Goal: Task Accomplishment & Management: Manage account settings

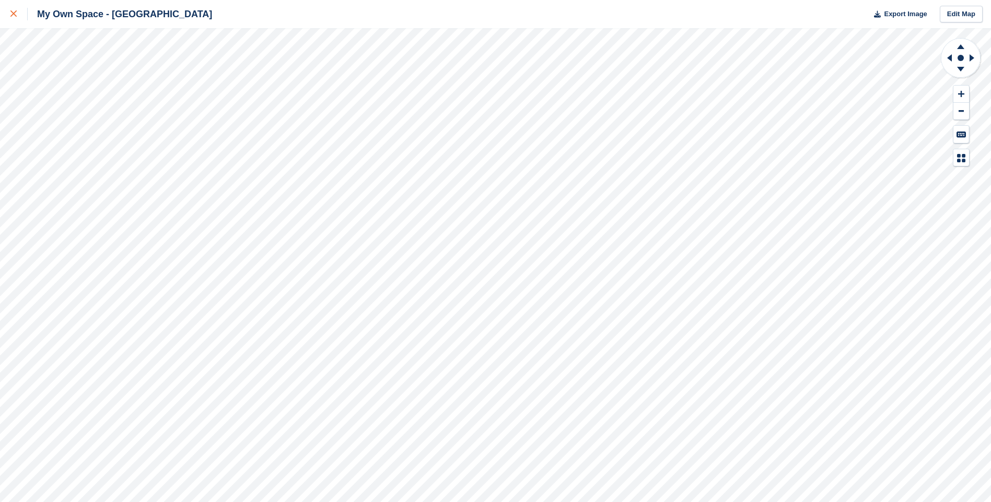
click at [13, 16] on icon at bounding box center [13, 13] width 6 height 6
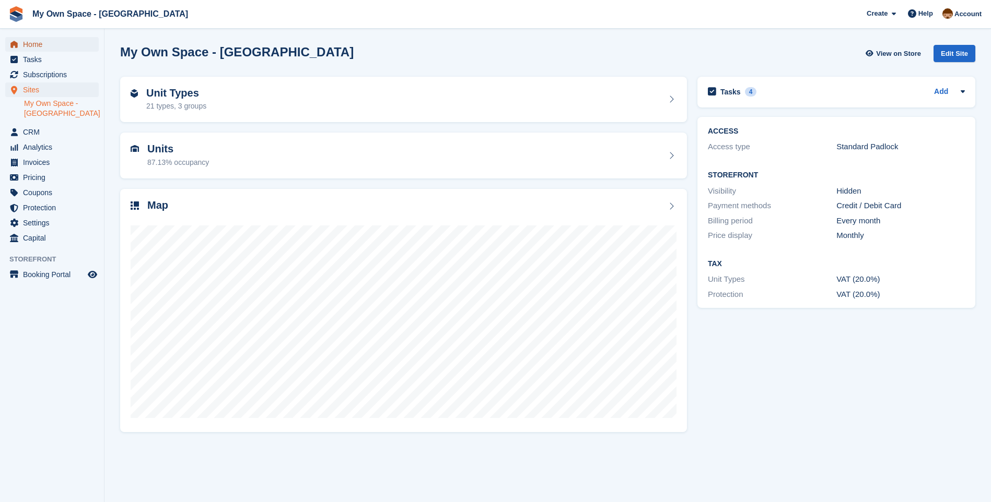
click at [37, 44] on span "Home" at bounding box center [54, 44] width 63 height 15
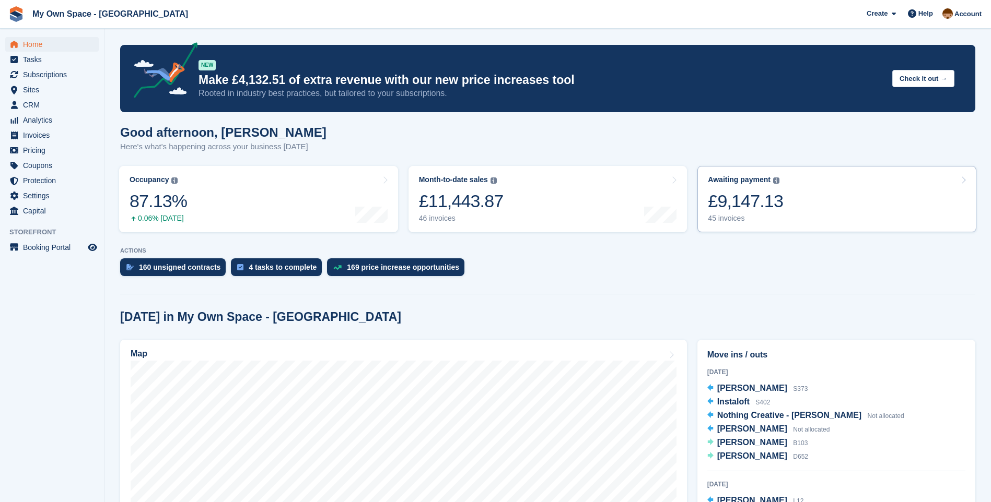
click at [731, 218] on div "45 invoices" at bounding box center [745, 218] width 75 height 9
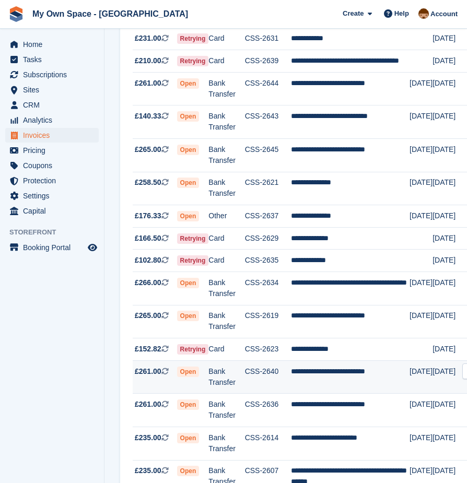
scroll to position [104, 0]
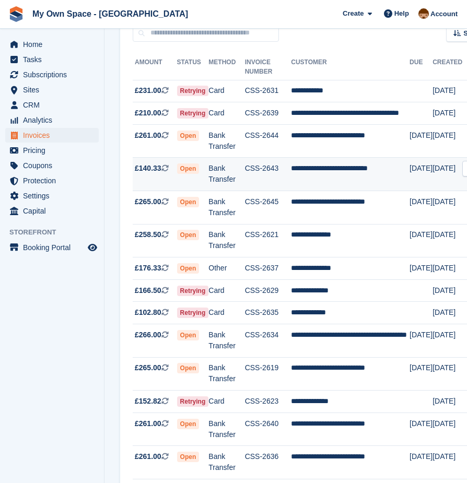
click at [309, 187] on td "**********" at bounding box center [350, 174] width 119 height 33
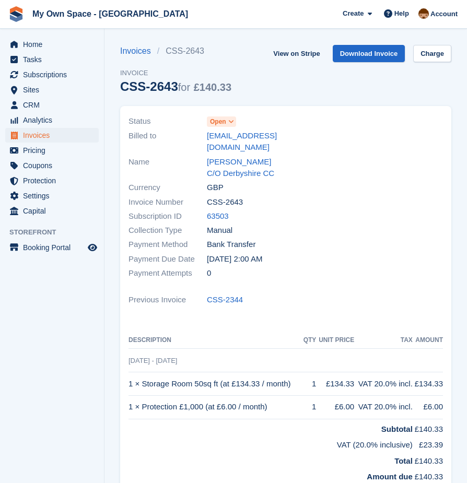
click at [232, 119] on icon at bounding box center [231, 122] width 6 height 6
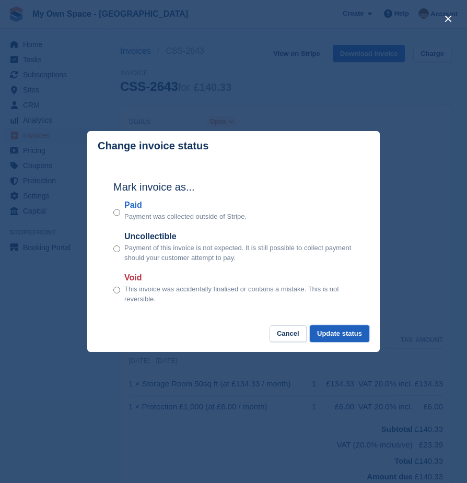
click at [337, 331] on button "Update status" at bounding box center [340, 333] width 60 height 17
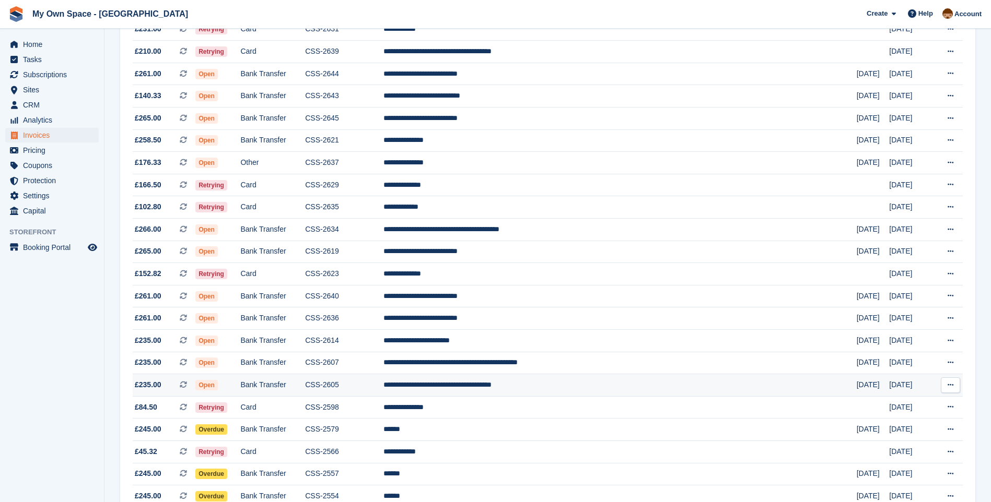
scroll to position [209, 0]
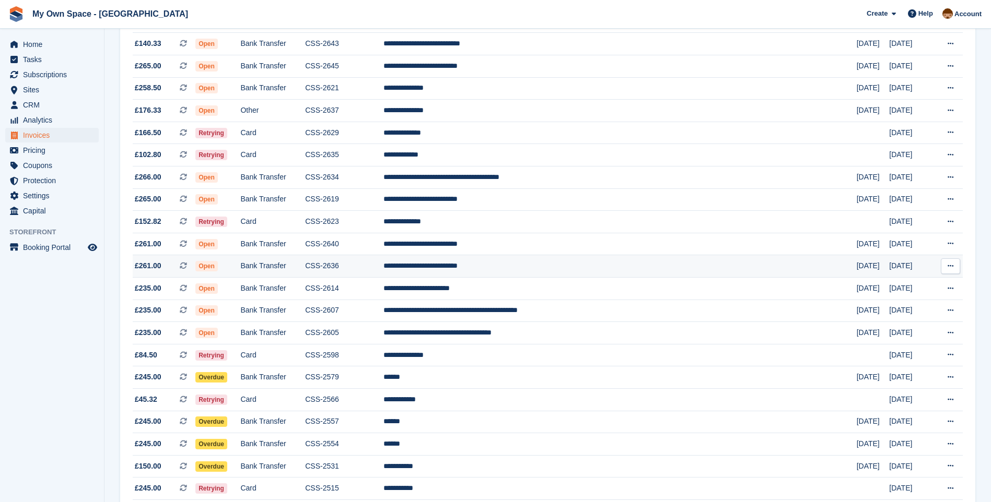
click at [362, 264] on td "CSS-2636" at bounding box center [344, 266] width 78 height 22
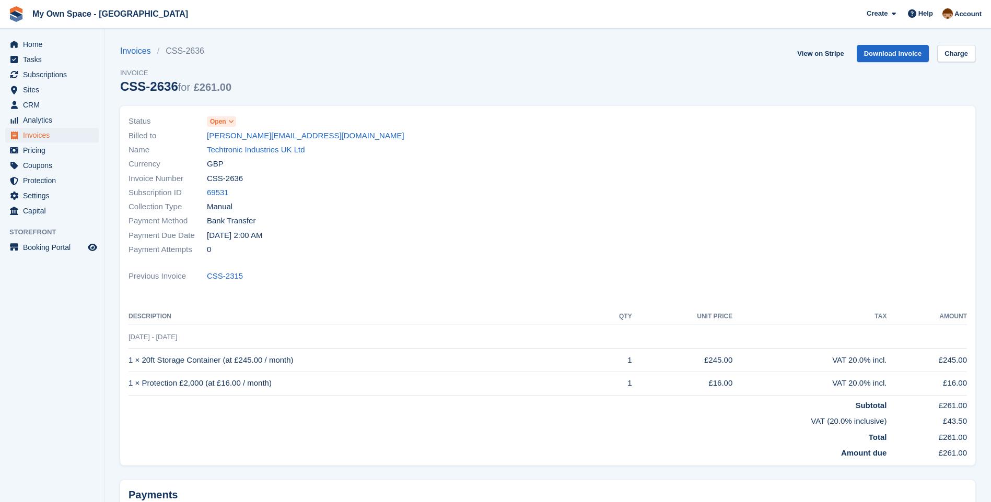
click at [226, 122] on span "Open" at bounding box center [221, 121] width 29 height 10
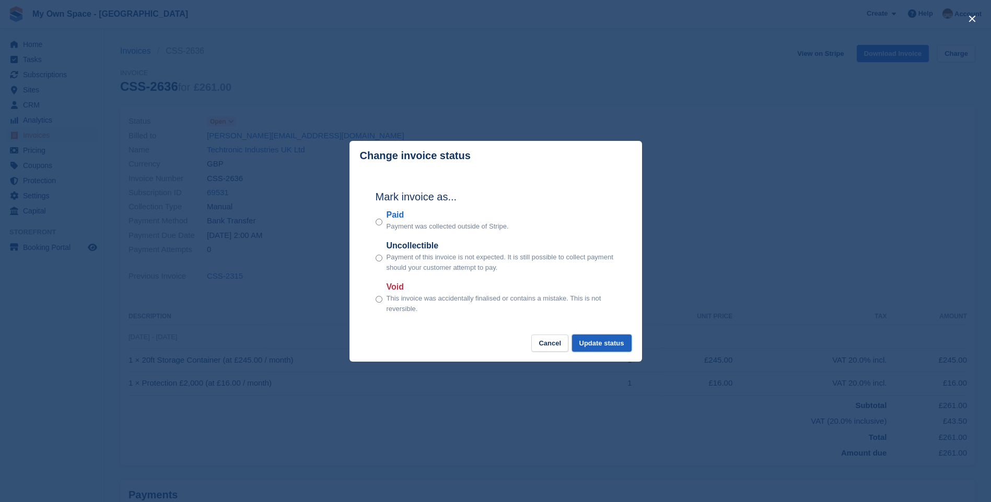
drag, startPoint x: 609, startPoint y: 344, endPoint x: 616, endPoint y: 346, distance: 6.6
click at [609, 345] on button "Update status" at bounding box center [602, 343] width 60 height 17
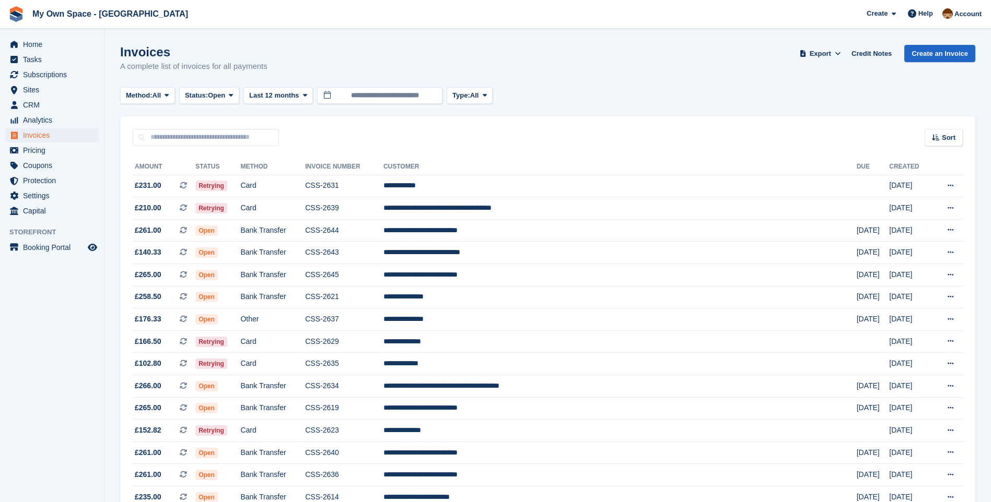
scroll to position [209, 0]
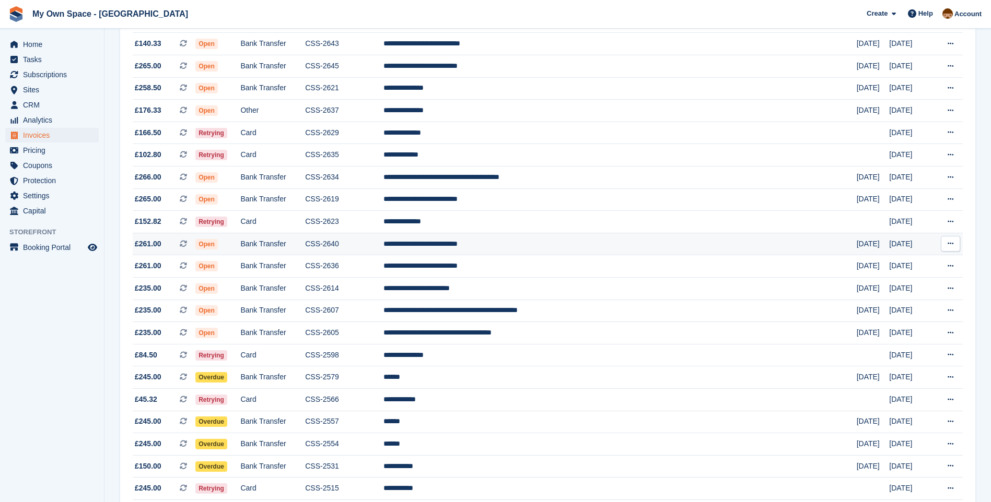
click at [371, 239] on td "CSS-2640" at bounding box center [344, 244] width 78 height 22
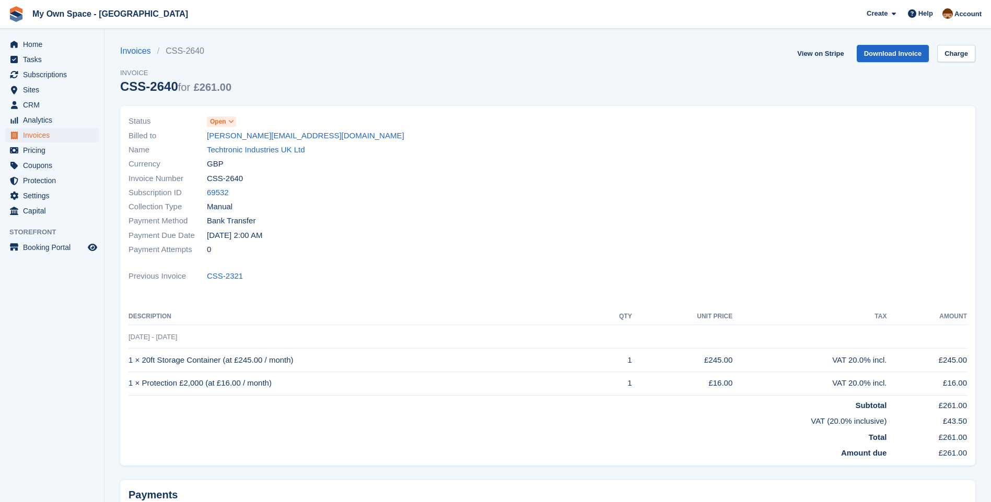
click at [214, 120] on span "Open" at bounding box center [218, 121] width 16 height 9
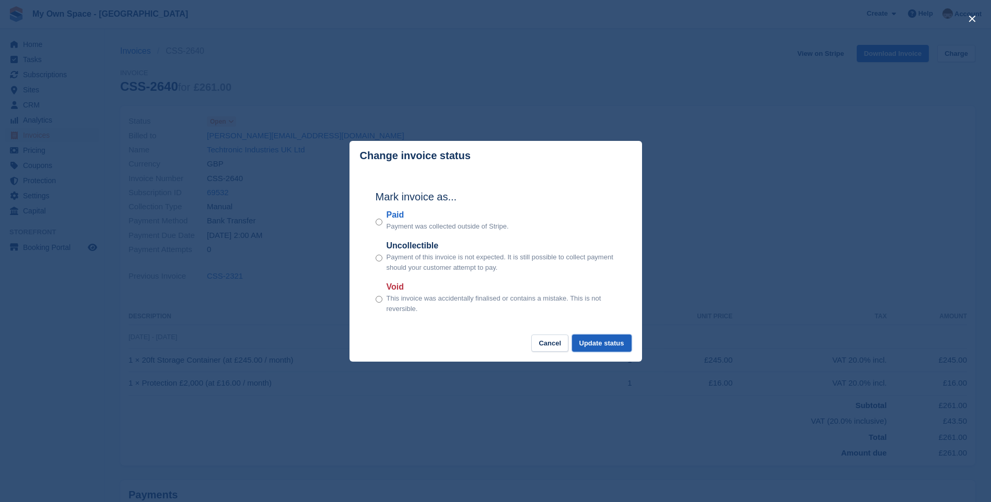
click at [611, 342] on button "Update status" at bounding box center [602, 343] width 60 height 17
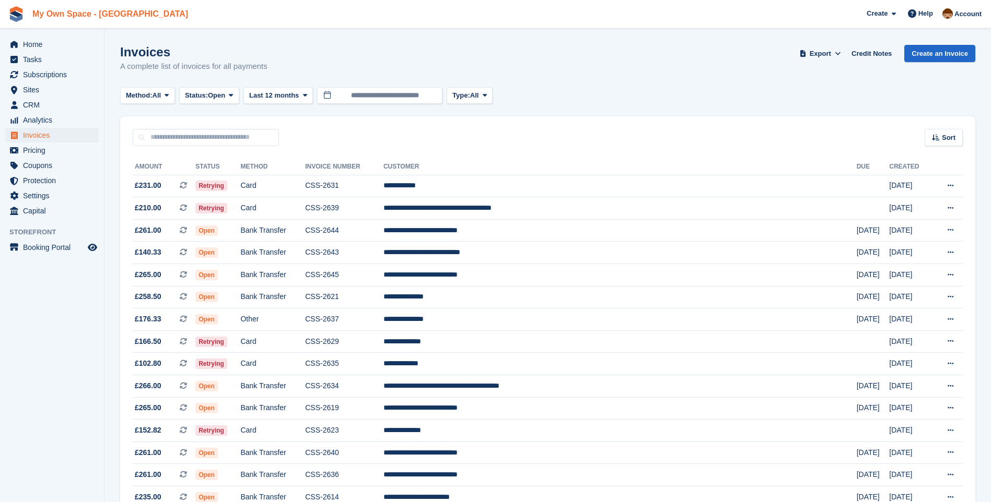
scroll to position [209, 0]
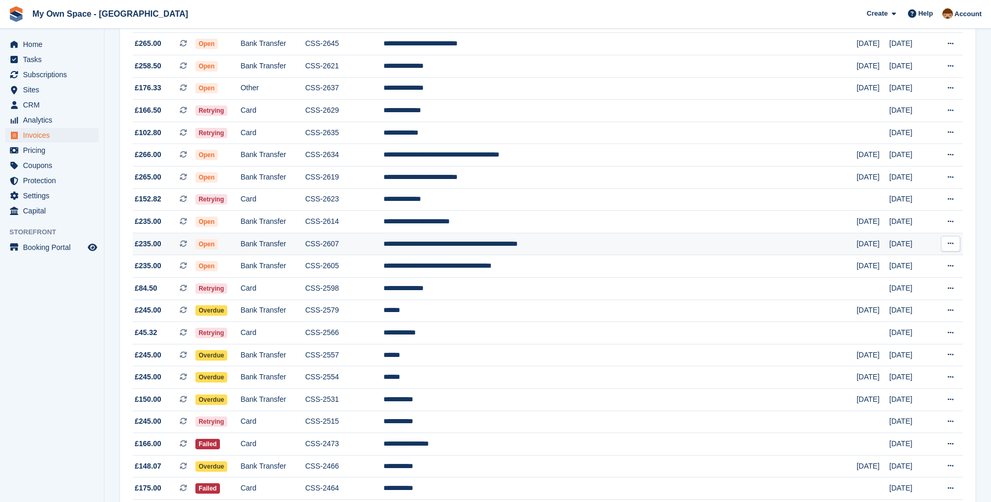
scroll to position [157, 0]
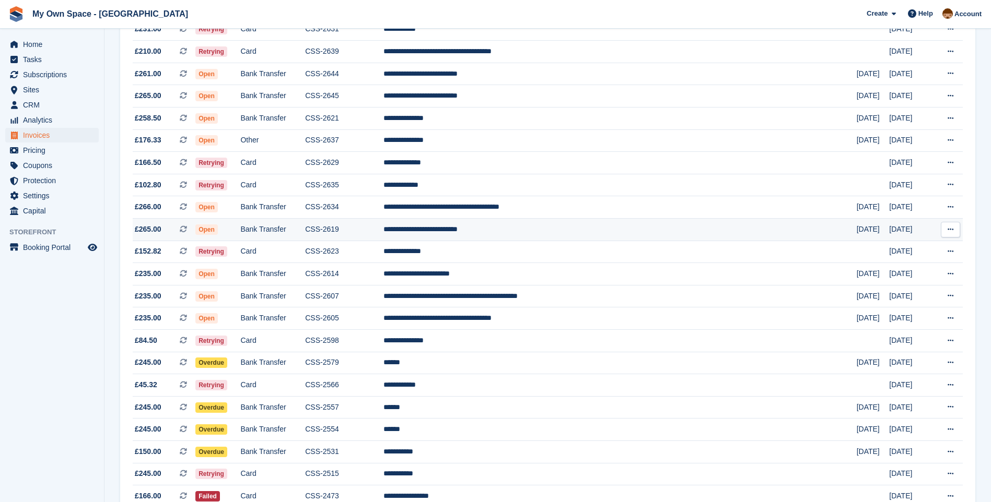
click at [383, 233] on td "CSS-2619" at bounding box center [344, 230] width 78 height 22
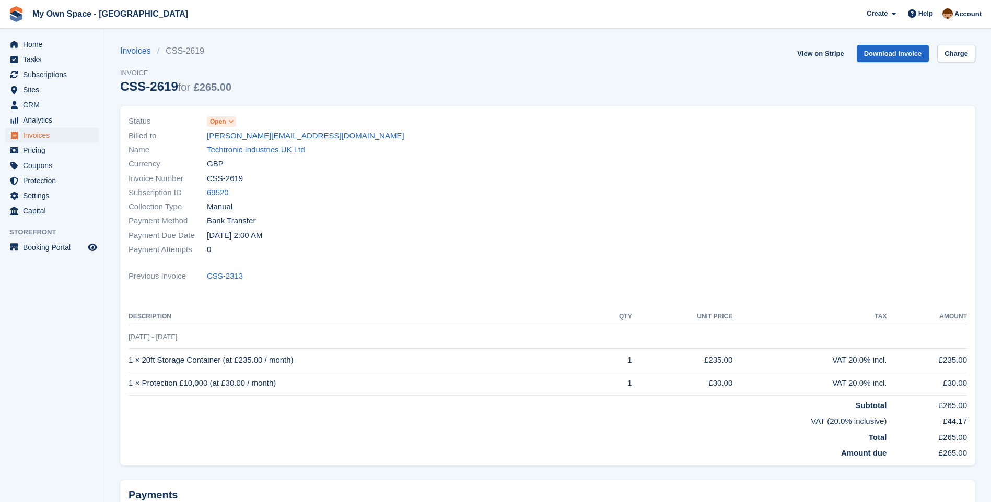
click at [226, 122] on span "Open" at bounding box center [218, 121] width 16 height 9
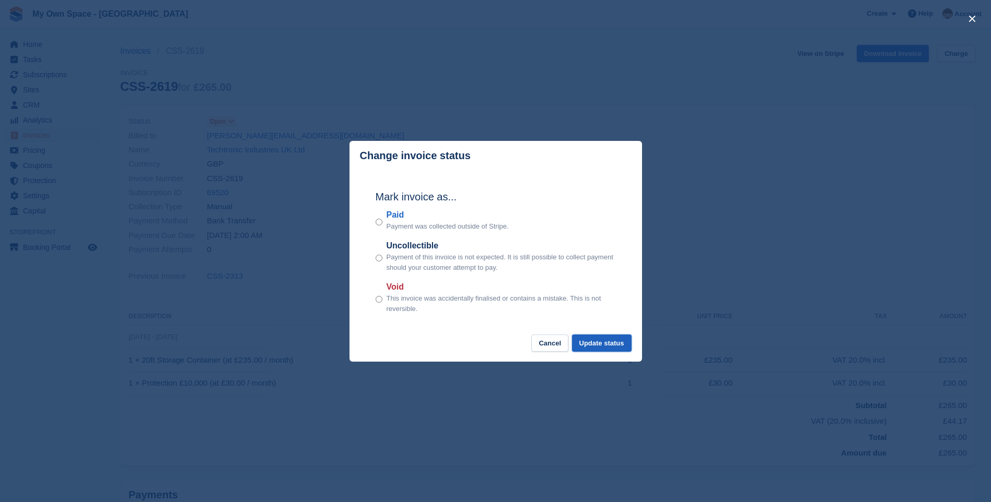
click at [614, 341] on button "Update status" at bounding box center [602, 343] width 60 height 17
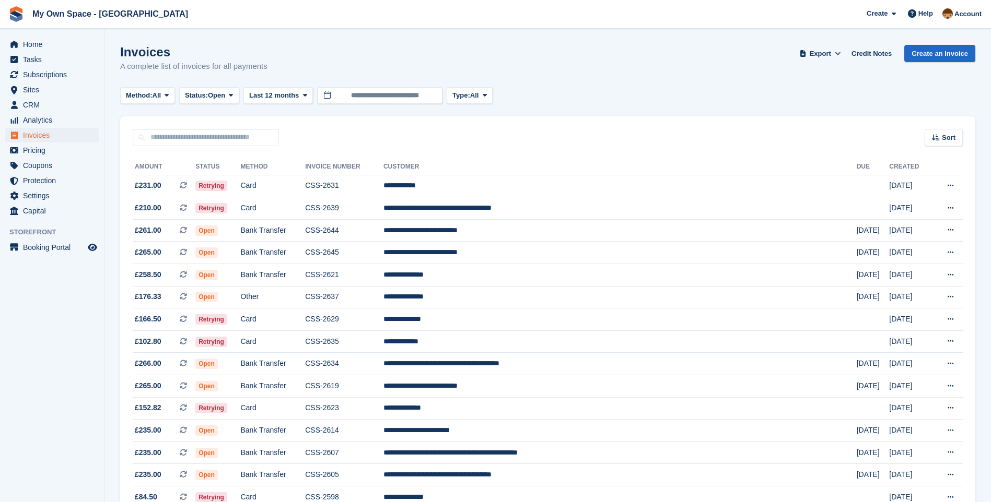
scroll to position [157, 0]
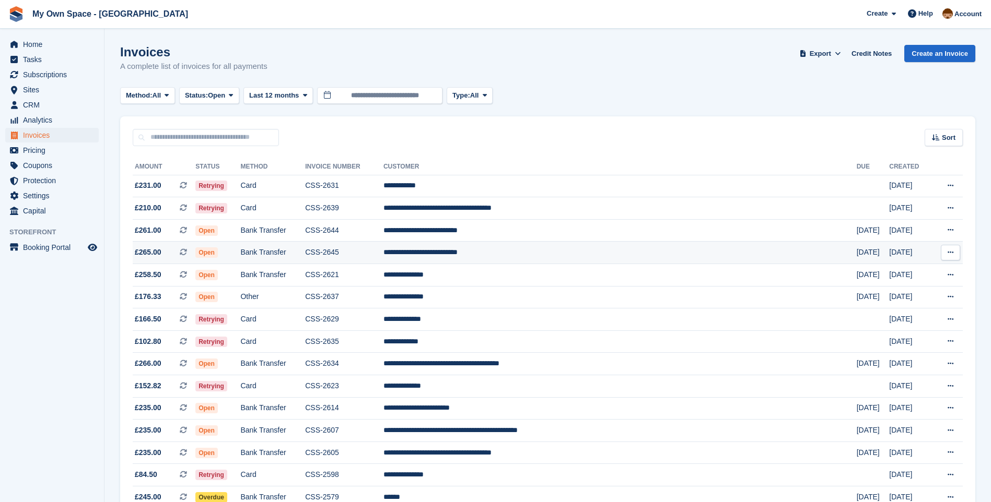
click at [376, 252] on td "CSS-2645" at bounding box center [344, 253] width 78 height 22
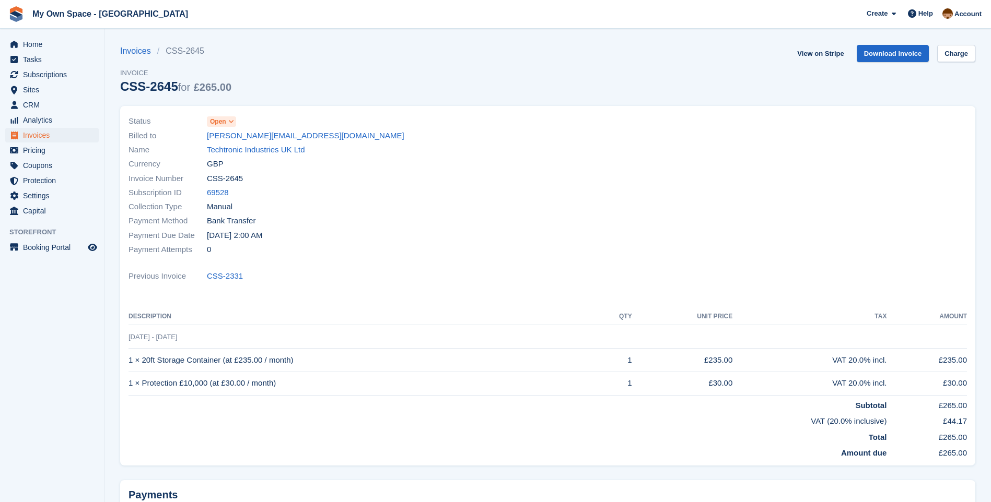
click at [225, 121] on span "Open" at bounding box center [218, 121] width 16 height 9
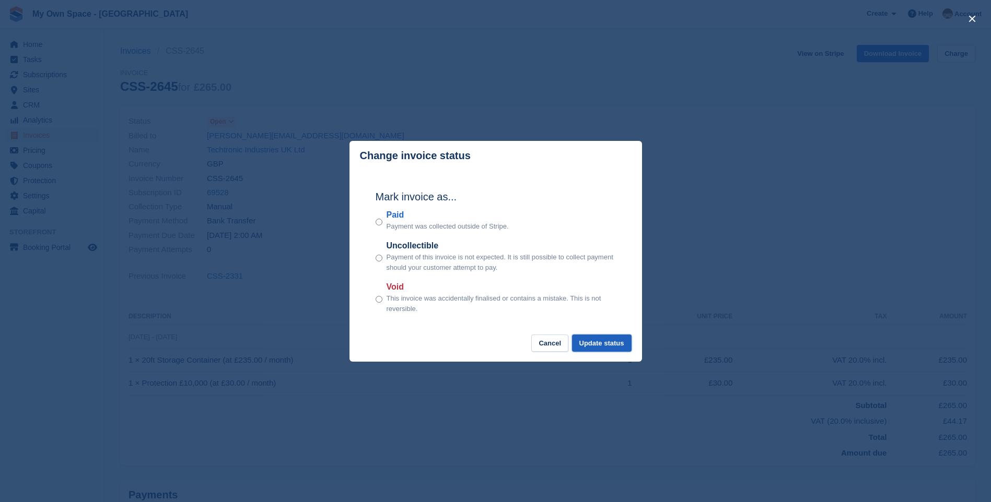
click at [621, 345] on button "Update status" at bounding box center [602, 343] width 60 height 17
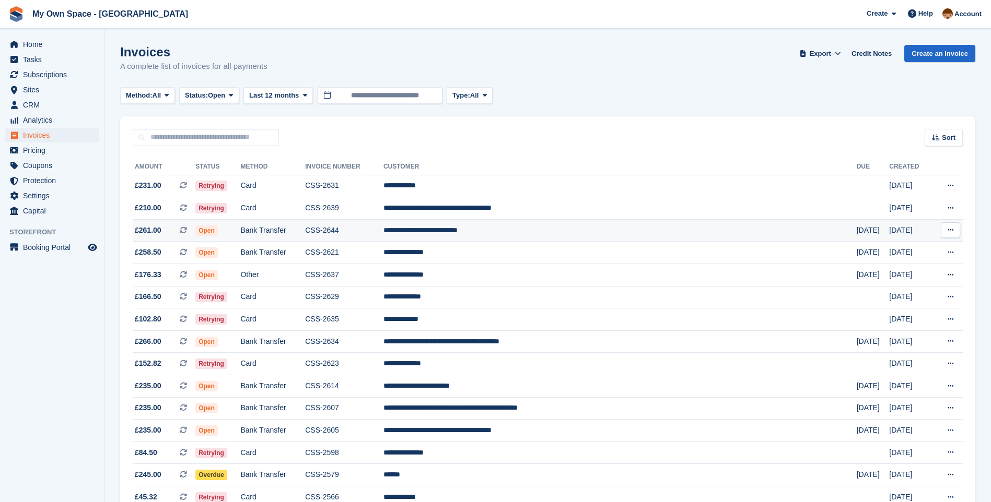
click at [378, 231] on td "CSS-2644" at bounding box center [344, 230] width 78 height 22
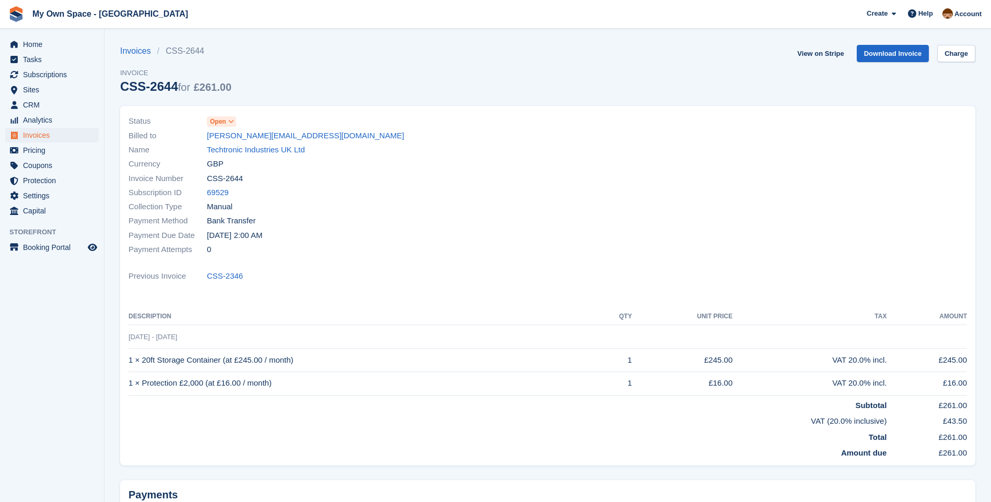
click at [225, 117] on span "Open" at bounding box center [218, 121] width 16 height 9
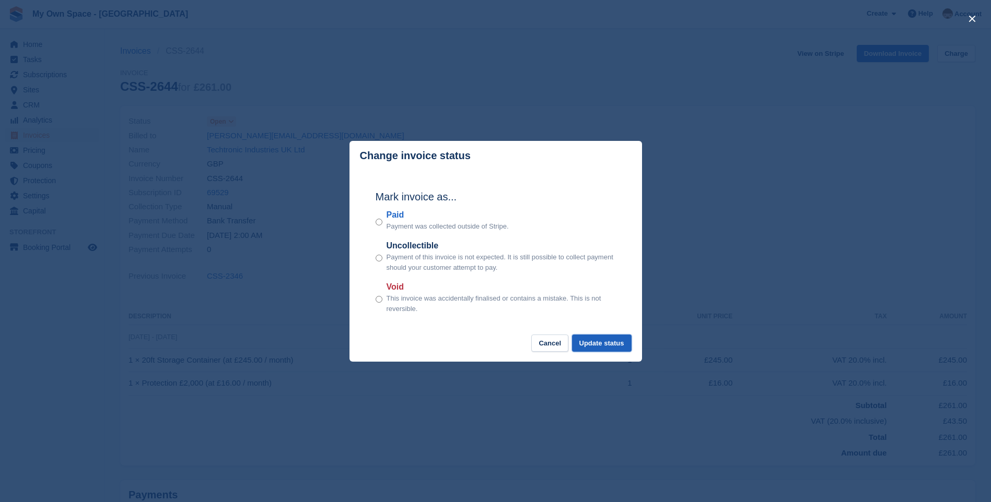
click at [621, 340] on button "Update status" at bounding box center [602, 343] width 60 height 17
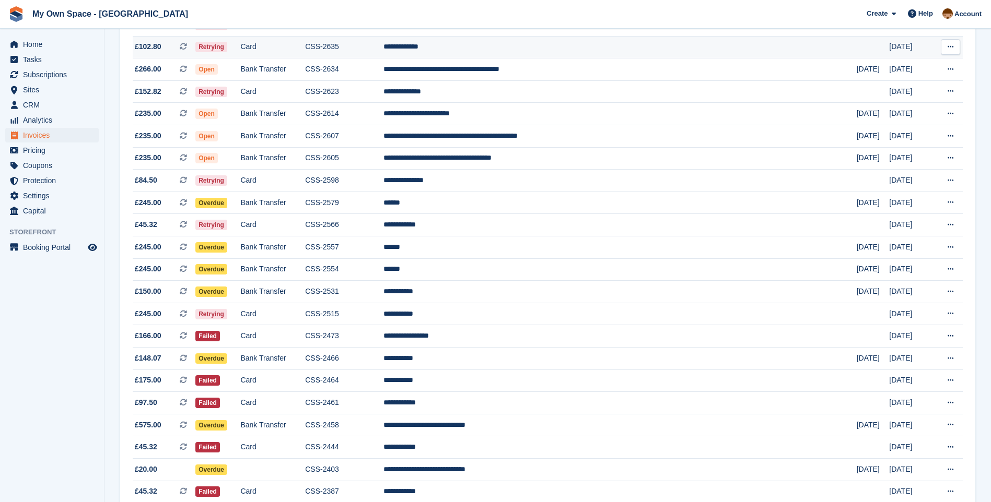
scroll to position [313, 0]
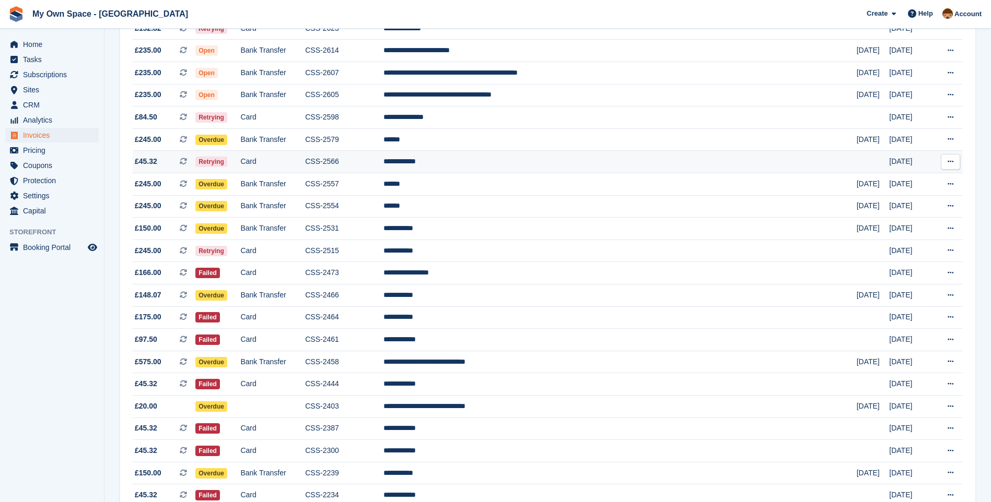
click at [227, 159] on span "Retrying" at bounding box center [211, 162] width 32 height 10
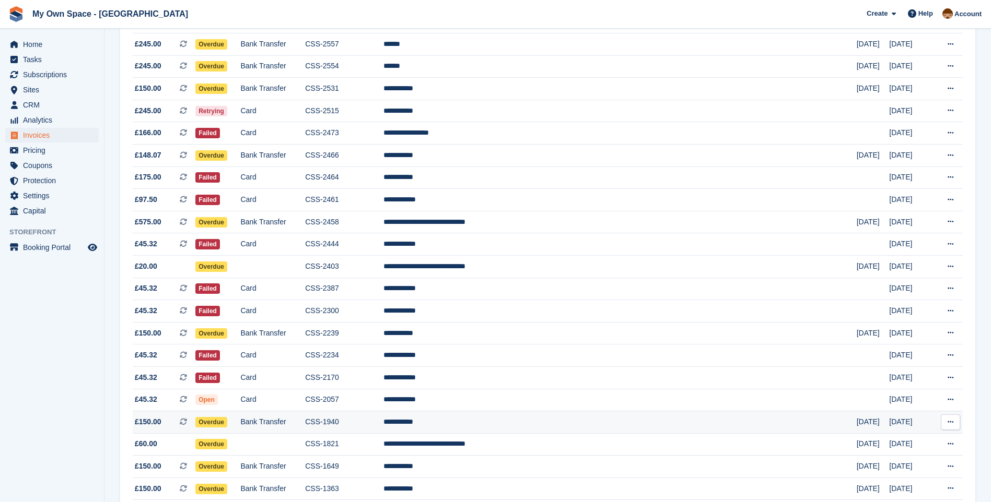
scroll to position [470, 0]
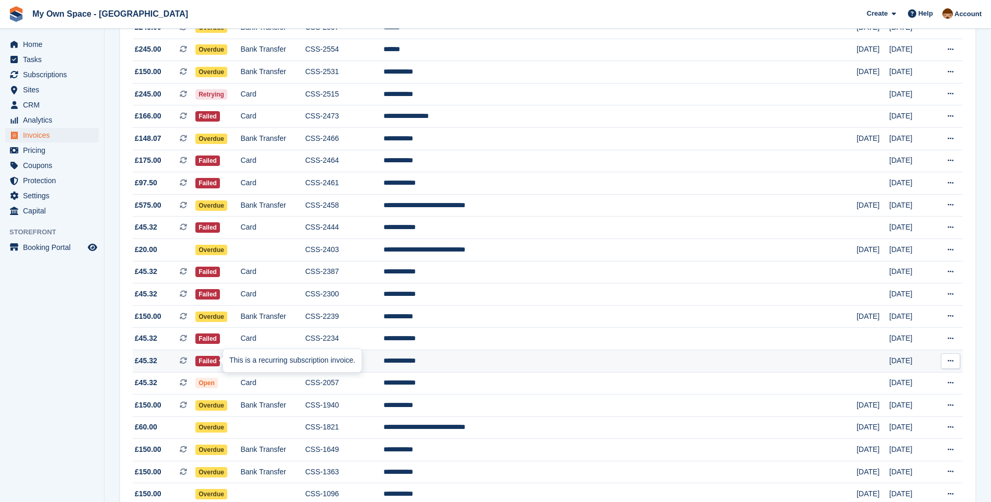
click at [233, 360] on div "This is a recurring subscription invoice." at bounding box center [292, 360] width 138 height 23
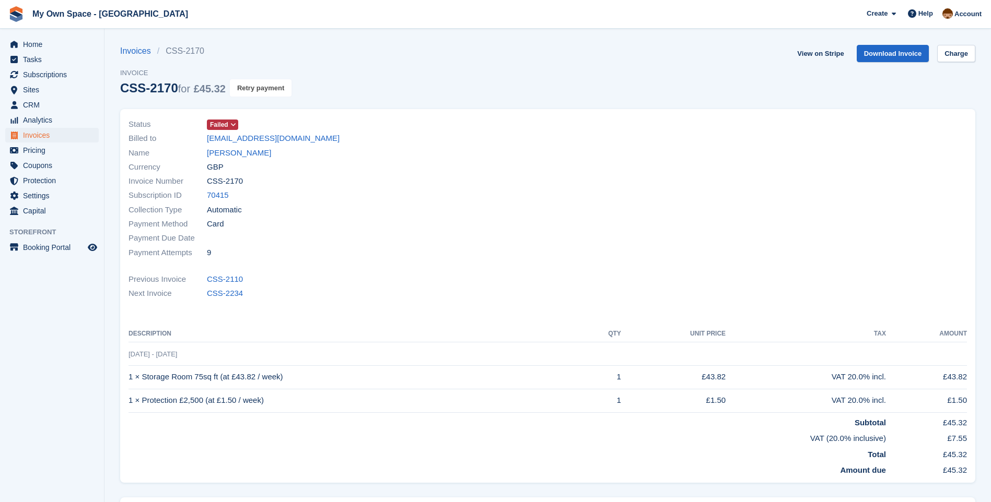
click at [258, 87] on button "Retry payment" at bounding box center [261, 87] width 62 height 17
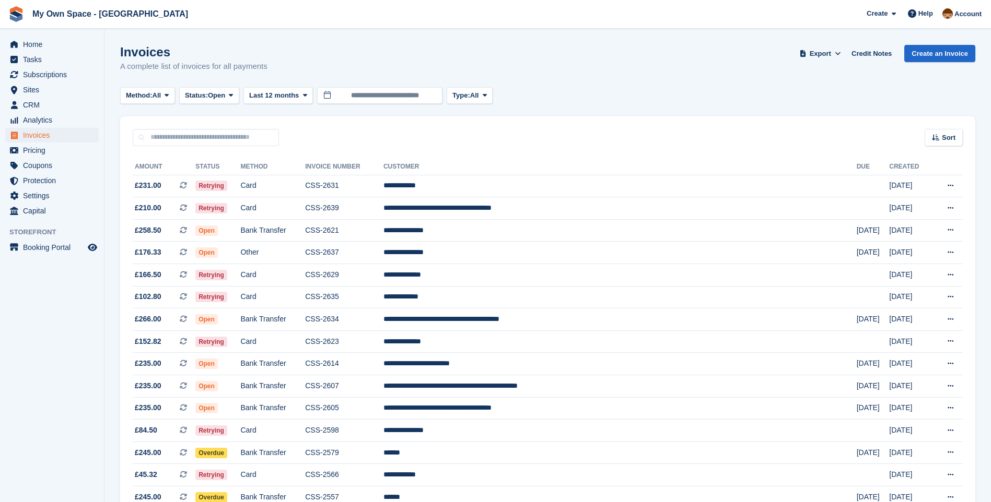
scroll to position [470, 0]
